Goal: Task Accomplishment & Management: Manage account settings

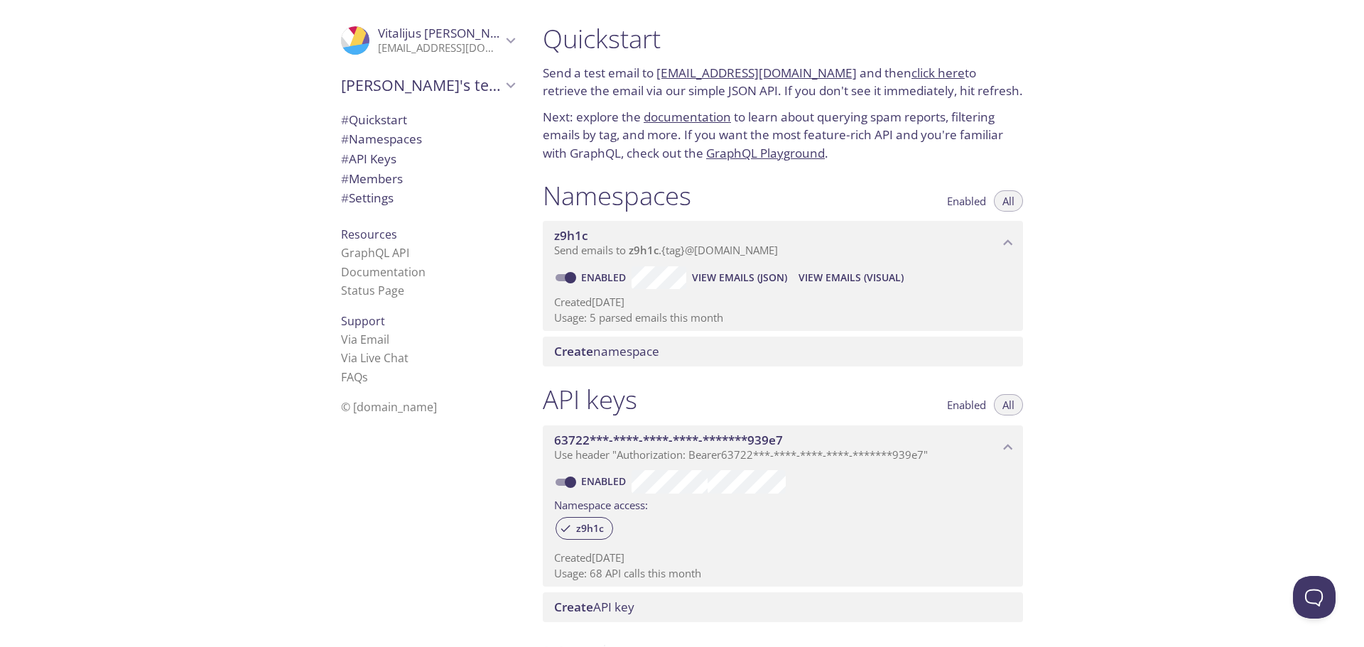
click at [502, 33] on icon "Vitalijus Griesius" at bounding box center [511, 40] width 18 height 18
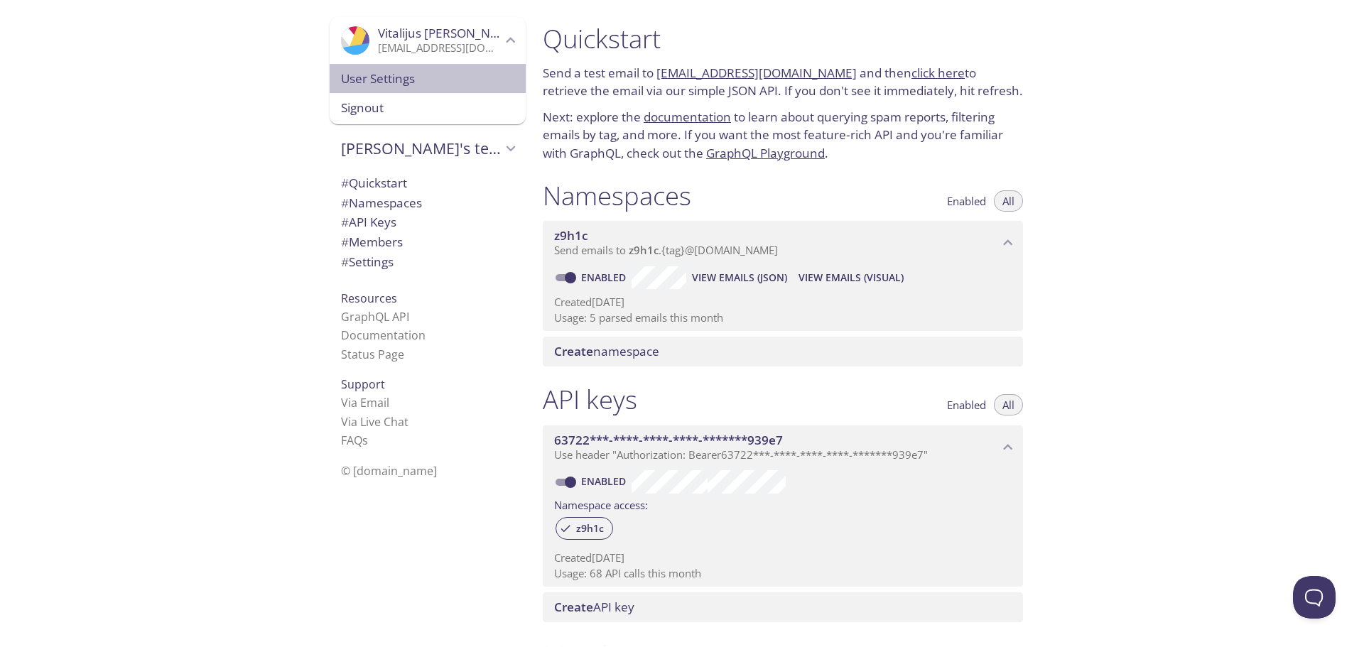
click at [378, 77] on span "User Settings" at bounding box center [427, 79] width 173 height 18
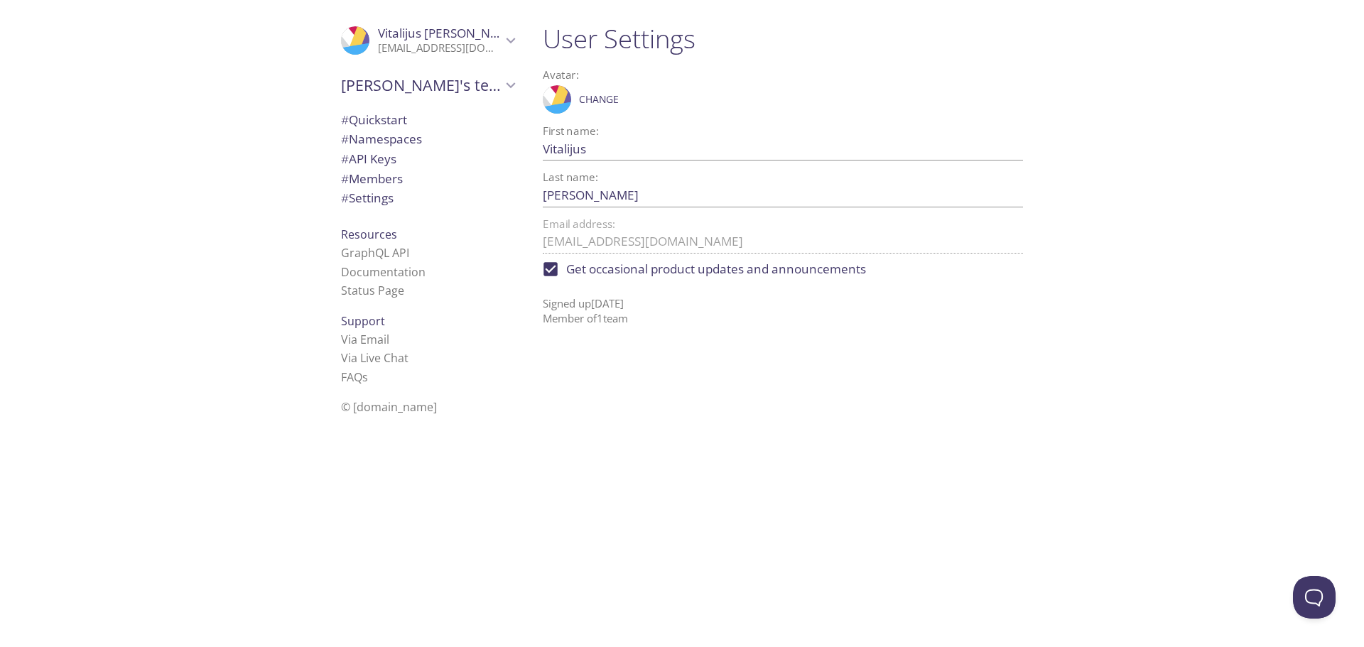
click at [475, 45] on p "[EMAIL_ADDRESS][DOMAIN_NAME]" at bounding box center [440, 48] width 124 height 14
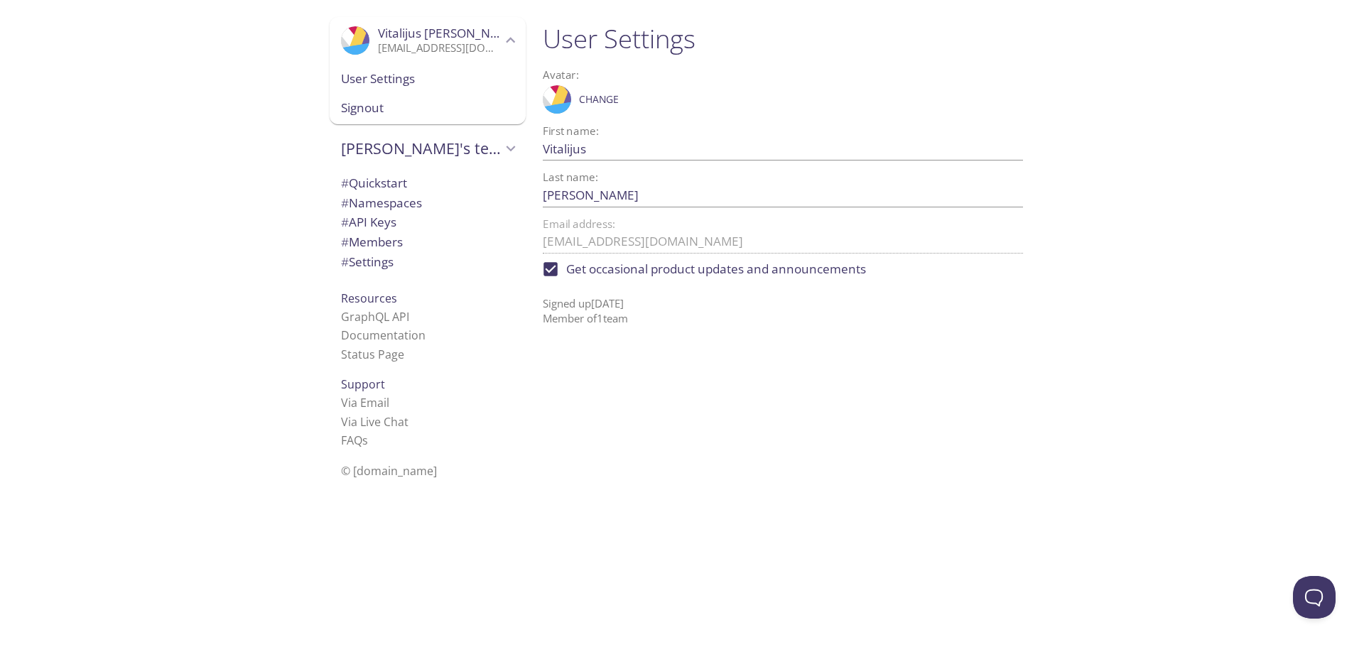
click at [418, 77] on span "User Settings" at bounding box center [427, 79] width 173 height 18
